Goal: Information Seeking & Learning: Find specific fact

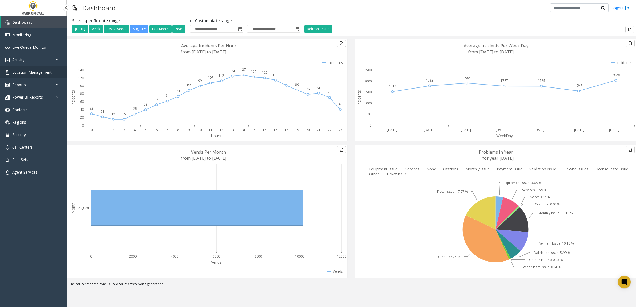
click at [31, 76] on link "Location Management" at bounding box center [33, 72] width 67 height 13
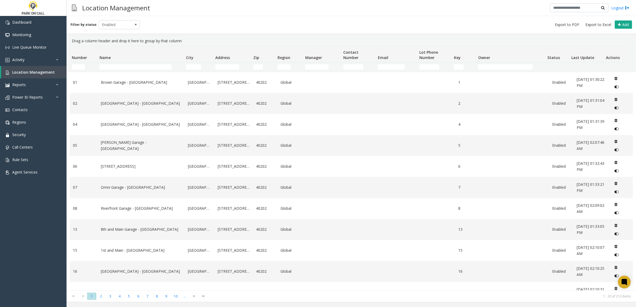
click at [131, 63] on td "Name Filter" at bounding box center [140, 67] width 87 height 10
click at [131, 66] on input "Name Filter" at bounding box center [136, 66] width 72 height 5
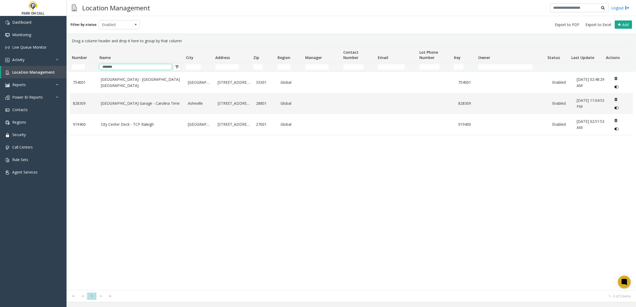
type input "*******"
click at [193, 40] on div "Drag a column header and drop it here to group by that column" at bounding box center [351, 41] width 563 height 10
click at [253, 106] on td "28801" at bounding box center [265, 103] width 24 height 21
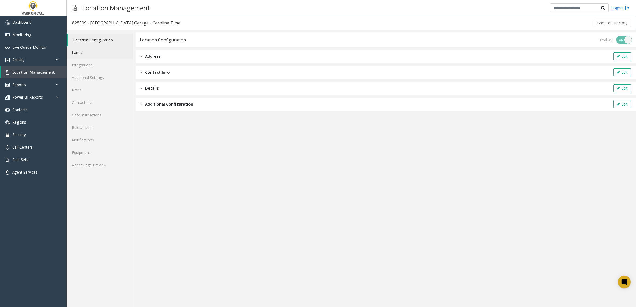
click at [95, 55] on link "Lanes" at bounding box center [100, 52] width 66 height 13
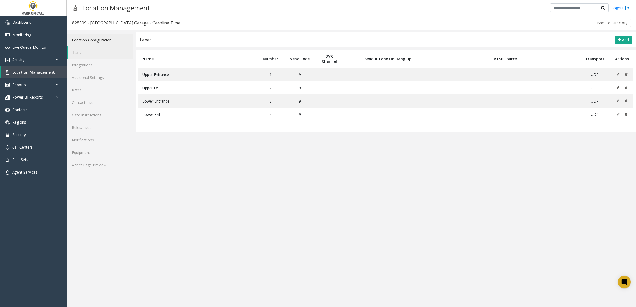
drag, startPoint x: 94, startPoint y: 40, endPoint x: 120, endPoint y: 44, distance: 25.6
click at [95, 40] on link "Location Configuration" at bounding box center [100, 40] width 66 height 13
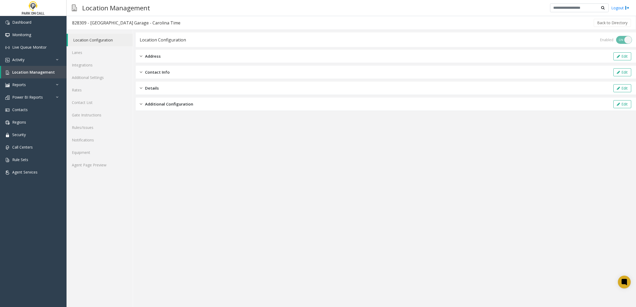
drag, startPoint x: 216, startPoint y: 57, endPoint x: 248, endPoint y: 62, distance: 32.8
click at [216, 57] on div "Address Edit" at bounding box center [386, 56] width 500 height 13
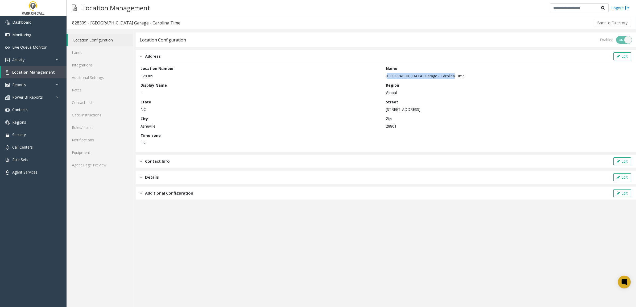
drag, startPoint x: 450, startPoint y: 75, endPoint x: 386, endPoint y: 77, distance: 63.9
click at [386, 77] on p "[GEOGRAPHIC_DATA] Garage - Carolina Time" at bounding box center [507, 76] width 243 height 6
copy p "[GEOGRAPHIC_DATA] Garage - Carolina Time"
click at [96, 277] on div "Location Configuration Lanes Integrations Additional Settings Rates Contact Lis…" at bounding box center [100, 169] width 67 height 278
drag, startPoint x: 386, startPoint y: 110, endPoint x: 426, endPoint y: 114, distance: 40.4
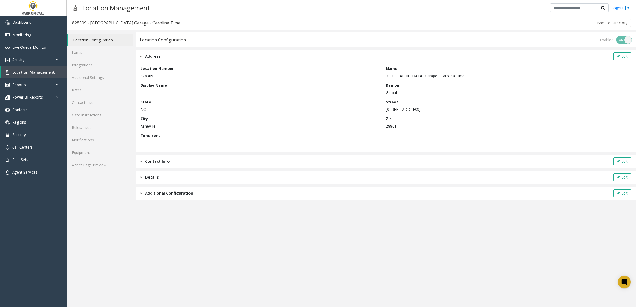
click at [426, 114] on div "Location Number 828309 Name City Centre Garage - Carolina Time Display Name - R…" at bounding box center [386, 108] width 491 height 84
copy p "[STREET_ADDRESS]"
drag, startPoint x: 445, startPoint y: 76, endPoint x: 385, endPoint y: 75, distance: 60.4
click at [385, 75] on div "Location Number 828309 Name City Centre Garage - Carolina Time Display Name - R…" at bounding box center [386, 108] width 491 height 84
copy div "Name [GEOGRAPHIC_DATA] Garage - Carolina Time"
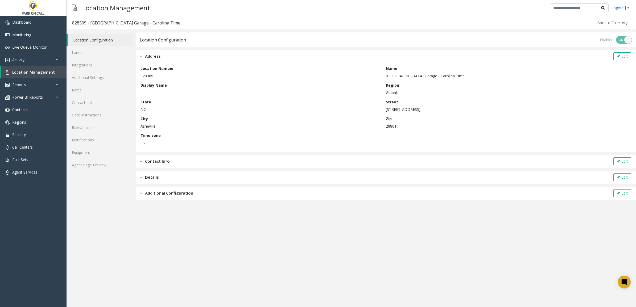
click at [396, 75] on p "[GEOGRAPHIC_DATA] Garage - Carolina Time" at bounding box center [507, 76] width 243 height 6
click at [393, 77] on p "[GEOGRAPHIC_DATA] Garage - Carolina Time" at bounding box center [507, 76] width 243 height 6
copy p "[GEOGRAPHIC_DATA] Garage - Carolina Time"
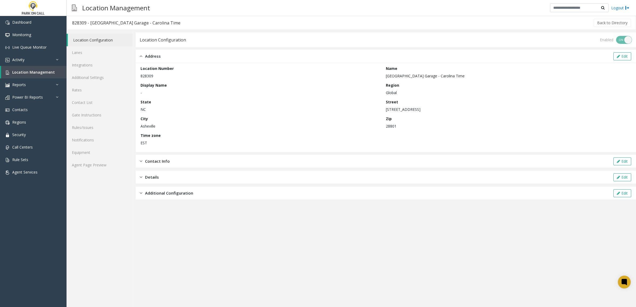
drag, startPoint x: 406, startPoint y: 77, endPoint x: 309, endPoint y: 91, distance: 97.9
click at [353, 92] on p "-" at bounding box center [262, 93] width 243 height 6
click at [390, 108] on p "[STREET_ADDRESS]" at bounding box center [507, 110] width 243 height 6
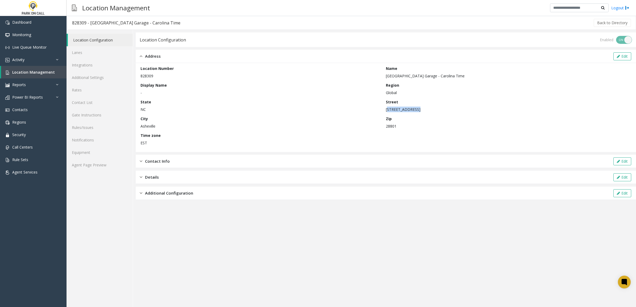
copy p "[STREET_ADDRESS]"
click at [148, 129] on p "Asheville" at bounding box center [262, 127] width 243 height 6
click at [148, 128] on p "Asheville" at bounding box center [262, 127] width 243 height 6
copy p "Asheville"
click at [79, 51] on link "Lanes" at bounding box center [100, 52] width 66 height 13
